Goal: Manage account settings

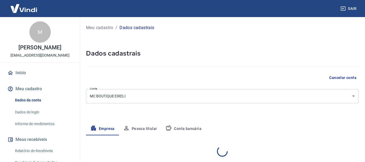
select select "SP"
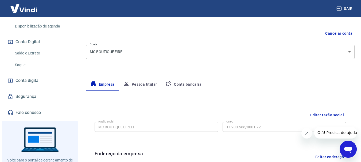
scroll to position [80, 0]
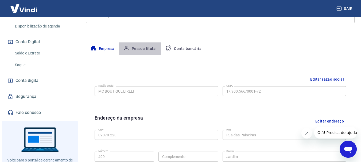
click at [145, 51] on button "Pessoa titular" at bounding box center [140, 48] width 42 height 13
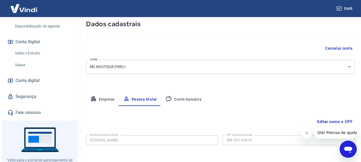
scroll to position [52, 0]
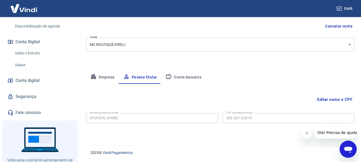
click at [107, 78] on button "Empresa" at bounding box center [102, 77] width 33 height 13
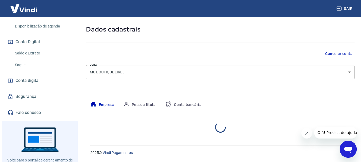
select select "SP"
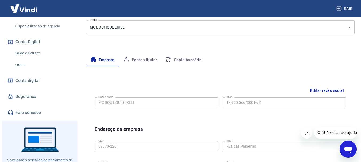
scroll to position [78, 0]
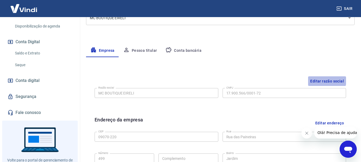
click at [322, 81] on button "Editar razão social" at bounding box center [327, 81] width 38 height 10
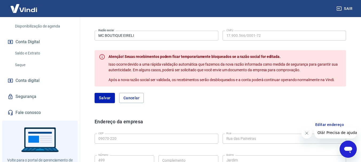
scroll to position [132, 0]
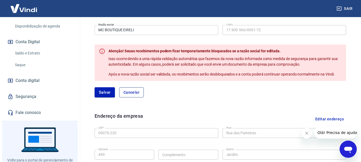
click at [130, 95] on button "Cancelar" at bounding box center [131, 92] width 25 height 10
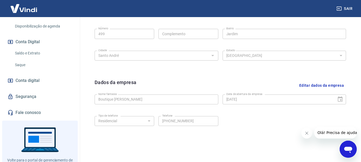
scroll to position [223, 0]
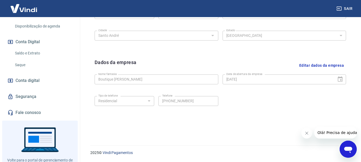
click at [52, 111] on link "Fale conosco" at bounding box center [39, 113] width 67 height 12
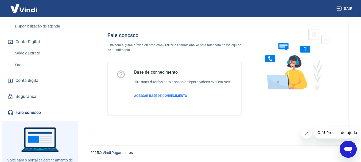
scroll to position [13, 0]
click at [345, 9] on button "Sair" at bounding box center [344, 9] width 19 height 10
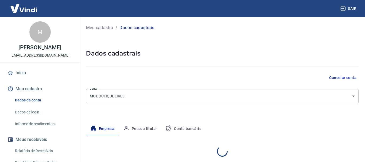
select select "SP"
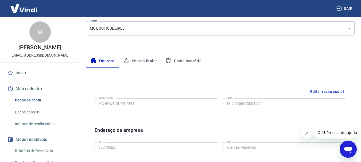
scroll to position [80, 0]
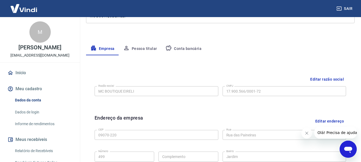
click at [345, 148] on icon "Abrir janela de mensagens" at bounding box center [348, 150] width 8 height 6
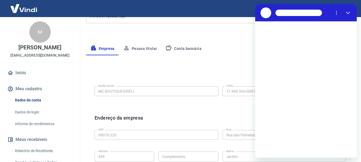
scroll to position [0, 0]
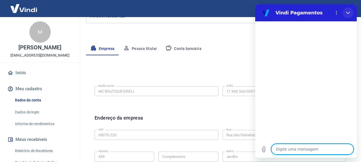
click at [347, 14] on icon "Fechar" at bounding box center [348, 13] width 4 height 2
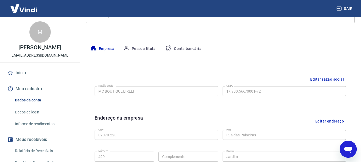
type textarea "x"
